Goal: Transaction & Acquisition: Purchase product/service

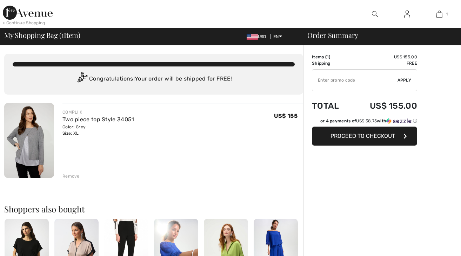
checkbox input "true"
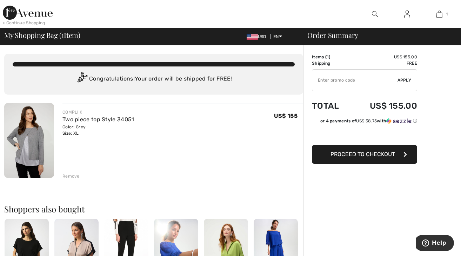
click at [347, 81] on input "TEXT" at bounding box center [354, 79] width 85 height 21
click at [404, 79] on span "Apply" at bounding box center [405, 80] width 14 height 6
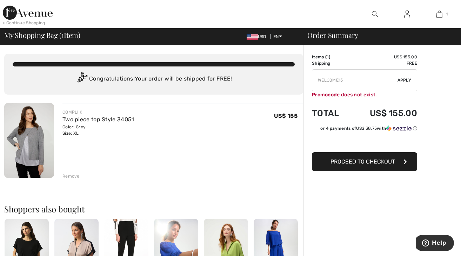
click at [352, 79] on input "TEXT" at bounding box center [354, 79] width 85 height 21
click at [408, 78] on span "Apply" at bounding box center [405, 80] width 14 height 6
drag, startPoint x: 343, startPoint y: 80, endPoint x: 302, endPoint y: 81, distance: 41.4
click at [302, 81] on div "You are only US$ 0.00 away from FREE SHIPPING! Continue Shopping > Congratulati…" at bounding box center [232, 256] width 457 height 423
click at [402, 79] on span "Apply" at bounding box center [405, 80] width 14 height 6
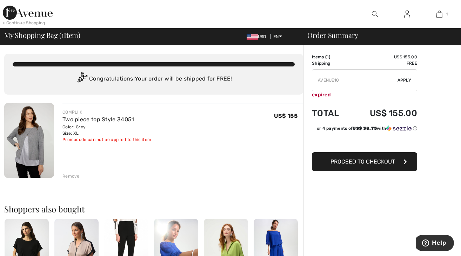
click at [341, 80] on input "TEXT" at bounding box center [354, 79] width 85 height 21
type input "AVENUE15"
click at [406, 80] on span "Apply" at bounding box center [405, 80] width 14 height 6
drag, startPoint x: 345, startPoint y: 82, endPoint x: 305, endPoint y: 83, distance: 40.0
click at [303, 82] on div "Order Summary Details Items ( 1 ) US$ 155.00 Promo code US$ 0.00 Shipping Free …" at bounding box center [382, 256] width 158 height 423
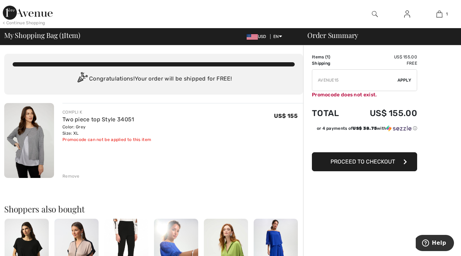
scroll to position [28, 0]
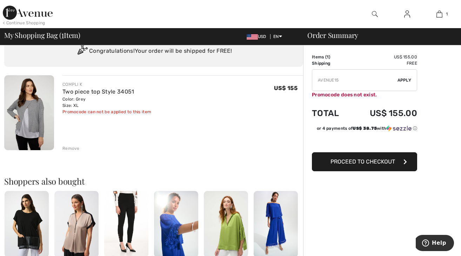
click at [33, 132] on img at bounding box center [29, 112] width 50 height 75
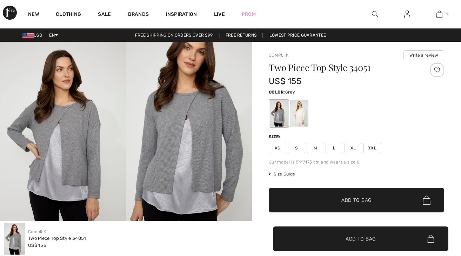
scroll to position [200, 0]
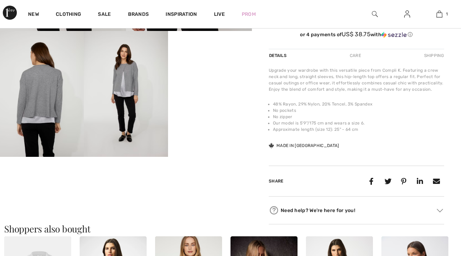
checkbox input "true"
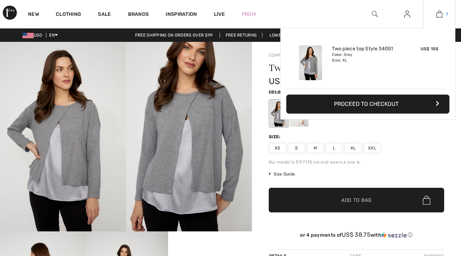
click at [438, 15] on img at bounding box center [440, 14] width 6 height 8
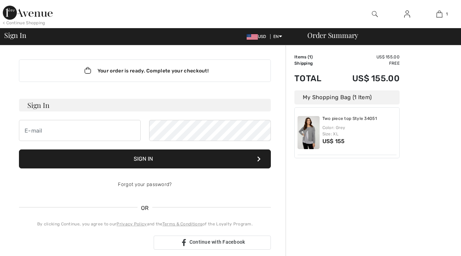
checkbox input "true"
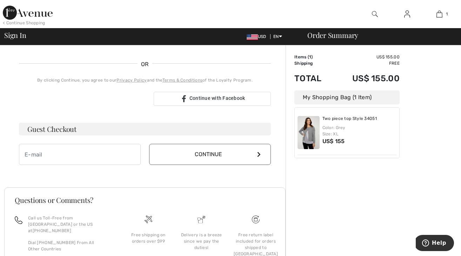
scroll to position [144, 0]
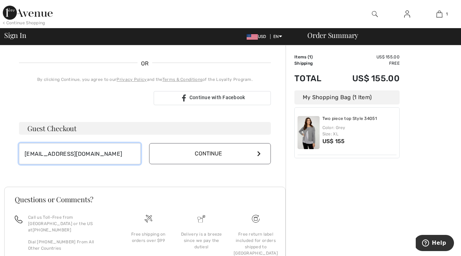
type input "[EMAIL_ADDRESS][DOMAIN_NAME]"
click at [199, 151] on button "Continue" at bounding box center [210, 153] width 122 height 21
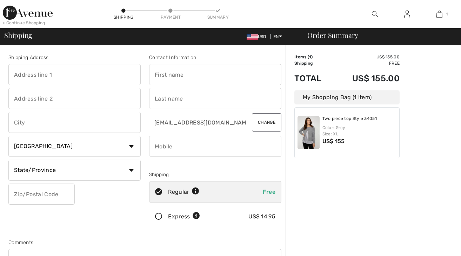
drag, startPoint x: 0, startPoint y: 0, endPoint x: 160, endPoint y: 67, distance: 173.7
checkbox input "true"
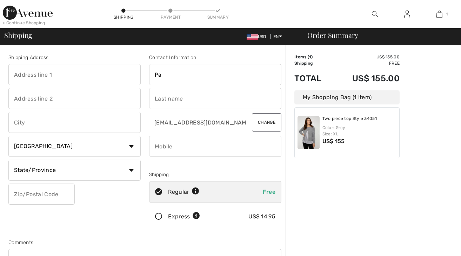
scroll to position [8, 0]
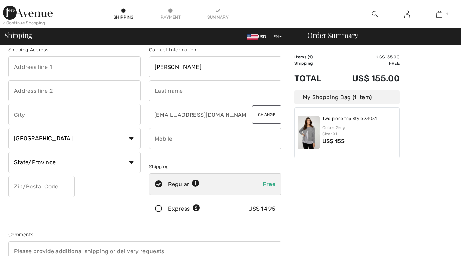
type input "[PERSON_NAME]"
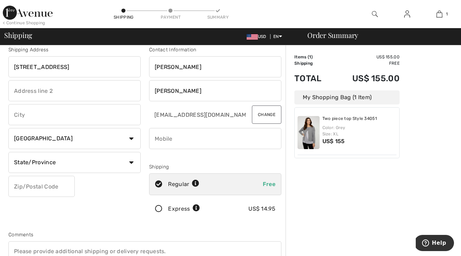
click at [59, 65] on input "107 Spring Farm Rooad" at bounding box center [74, 66] width 132 height 21
click at [67, 66] on input "107 Spring Farm Rooad" at bounding box center [74, 66] width 132 height 21
type input "315 Oak Ridge Drive"
type input "Vadnais Heights"
select select "0"
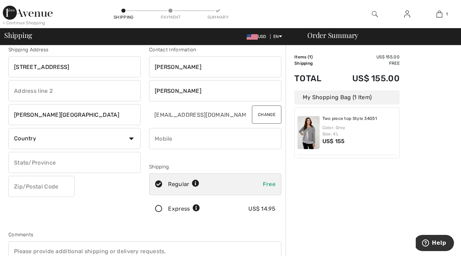
type input "55127"
type input "6514818946"
type input "MN"
type input "[STREET_ADDRESS]"
click at [144, 163] on div "Shipping Address 107 Spring Farm Road Vadnais Heights Country Canada United Sta…" at bounding box center [74, 134] width 141 height 176
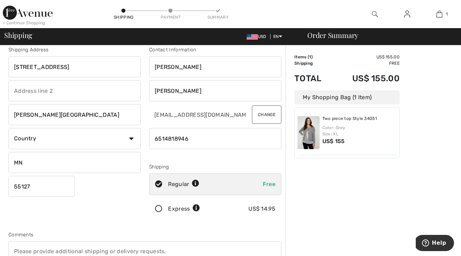
drag, startPoint x: 77, startPoint y: 116, endPoint x: 14, endPoint y: 109, distance: 63.6
type input "[GEOGRAPHIC_DATA]"
click at [133, 139] on select "Country Canada United States Afghanistan Aland Islands Albania Algeria American…" at bounding box center [74, 138] width 132 height 21
select select "US"
select select "MN"
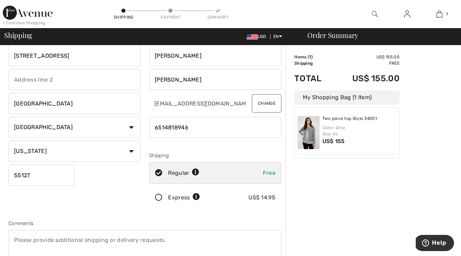
scroll to position [16, 0]
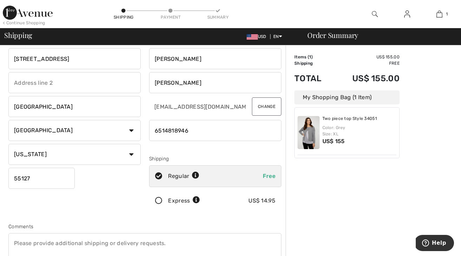
drag, startPoint x: 190, startPoint y: 133, endPoint x: 151, endPoint y: 131, distance: 38.6
type input "6122028171"
click at [304, 179] on div "Order Summary Details Items ( 1 ) US$ 155.00 Promo code US$ 0.00 Shipping Free …" at bounding box center [374, 241] width 176 height 425
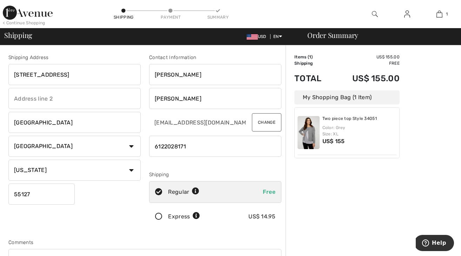
scroll to position [0, 0]
click at [339, 98] on div "My Shopping Bag (1 Item)" at bounding box center [346, 97] width 105 height 14
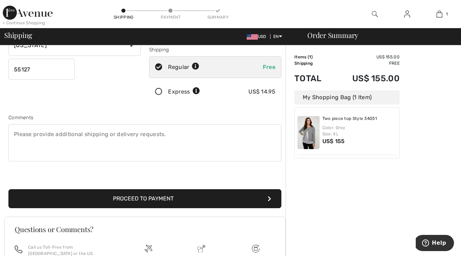
scroll to position [137, 0]
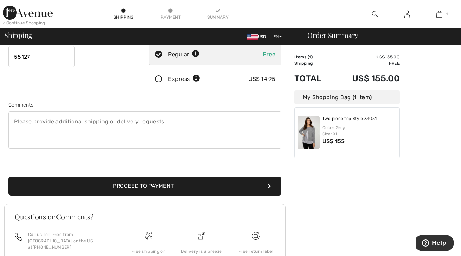
click at [210, 184] on button "Proceed to Payment" at bounding box center [144, 185] width 273 height 19
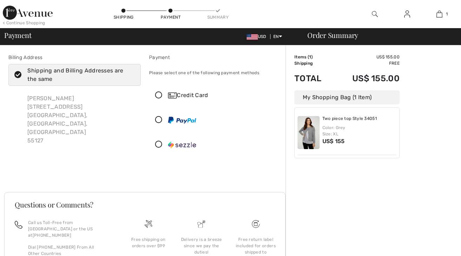
click at [158, 92] on icon at bounding box center [159, 95] width 19 height 7
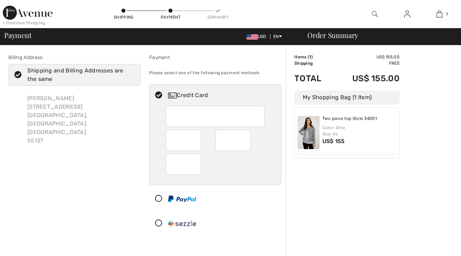
checkbox input "true"
